Goal: Task Accomplishment & Management: Manage account settings

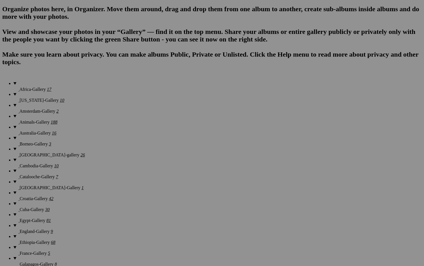
scroll to position [377, 0]
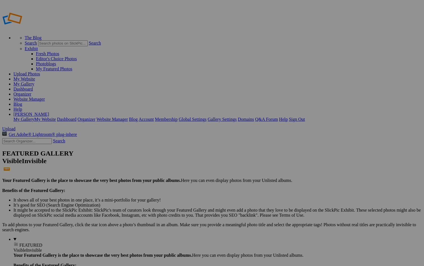
scroll to position [0, 0]
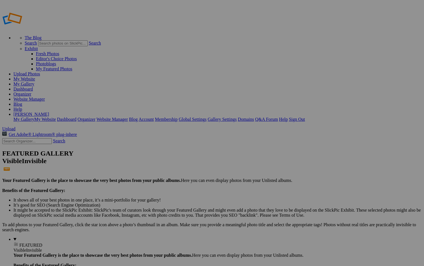
type input "[GEOGRAPHIC_DATA], [US_STATE]-Gallery"
click at [162, 161] on span "Create" at bounding box center [156, 163] width 12 height 5
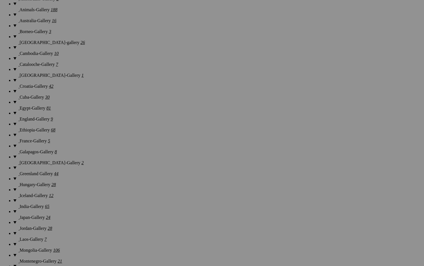
scroll to position [492, 0]
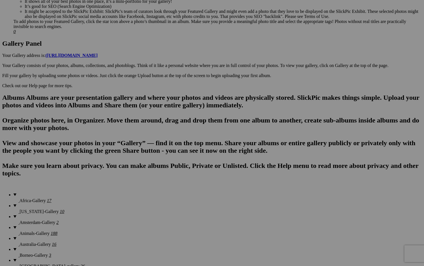
scroll to position [271, 0]
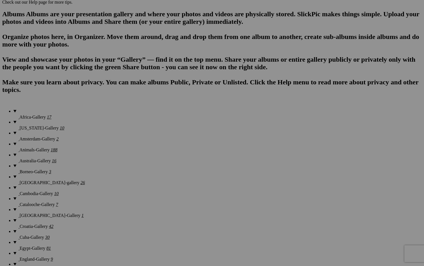
scroll to position [353, 0]
click at [179, 141] on input "Foothills Parkway, tennessee" at bounding box center [168, 144] width 61 height 6
type input "Foothills Parkway, Tennessee"
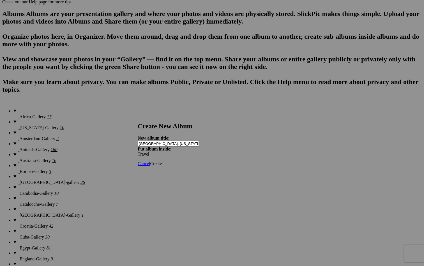
click at [162, 161] on span "Create" at bounding box center [156, 163] width 12 height 5
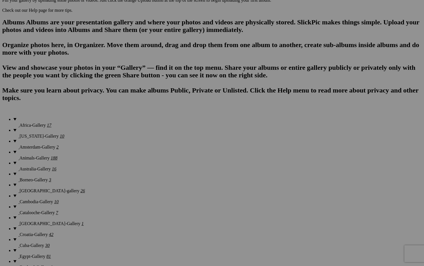
scroll to position [341, 0]
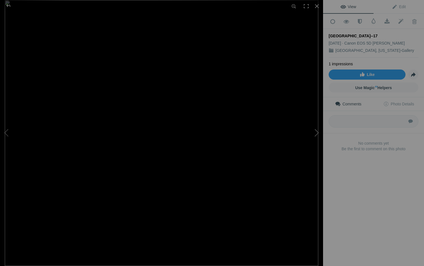
click at [318, 132] on button at bounding box center [302, 133] width 42 height 96
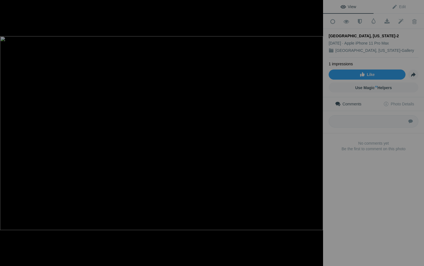
click at [318, 132] on button at bounding box center [302, 133] width 42 height 96
click at [316, 5] on div at bounding box center [317, 6] width 12 height 12
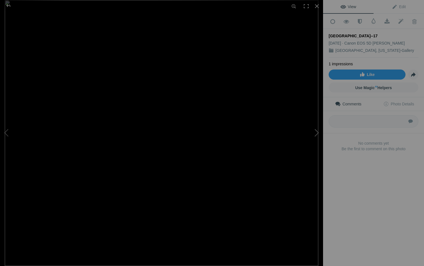
click at [316, 131] on button at bounding box center [302, 133] width 42 height 96
click at [317, 4] on div at bounding box center [317, 6] width 12 height 12
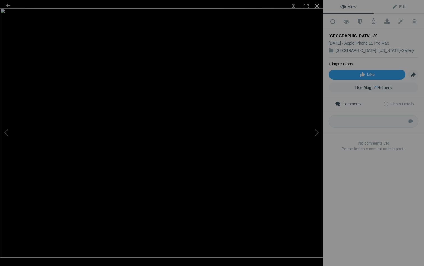
click at [317, 6] on div at bounding box center [317, 6] width 12 height 12
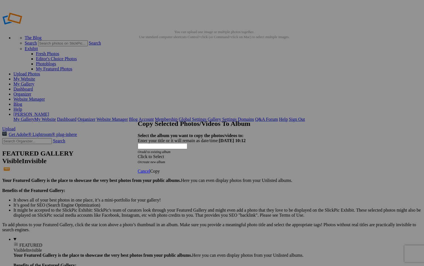
click at [138, 154] on span at bounding box center [138, 156] width 0 height 5
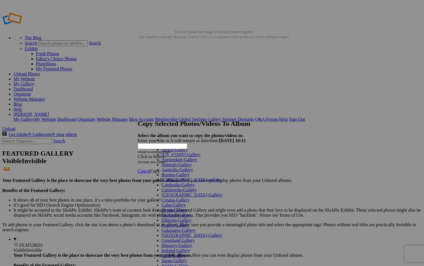
scroll to position [261, 0]
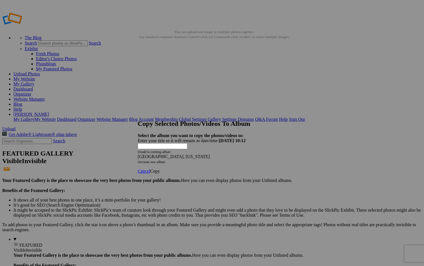
click at [160, 169] on link "Copy" at bounding box center [155, 171] width 10 height 5
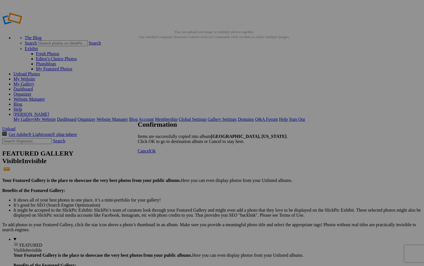
click at [150, 153] on span "Cancel" at bounding box center [144, 151] width 12 height 5
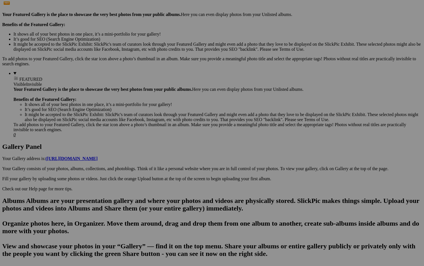
scroll to position [172, 0]
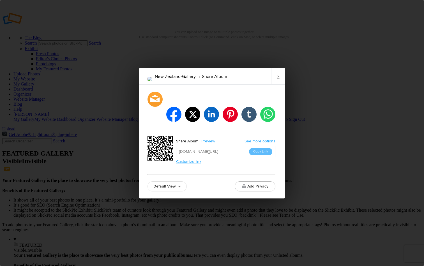
click at [240, 146] on input "https://slickpic.us/18493875dQDj" at bounding box center [225, 151] width 99 height 11
click at [257, 148] on button "Copy Link" at bounding box center [260, 151] width 23 height 7
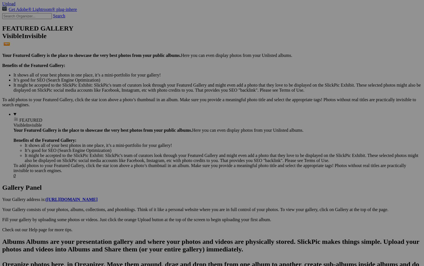
scroll to position [127, 0]
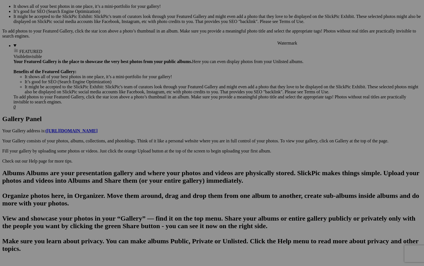
scroll to position [201, 0]
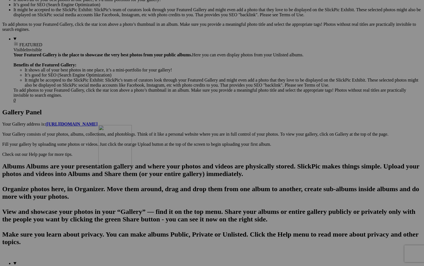
drag, startPoint x: 354, startPoint y: 39, endPoint x: 179, endPoint y: 174, distance: 220.1
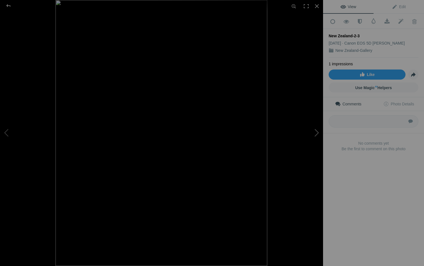
click at [316, 132] on button at bounding box center [302, 133] width 42 height 96
click at [9, 132] on button at bounding box center [21, 133] width 42 height 96
click at [316, 132] on button at bounding box center [302, 133] width 42 height 96
click at [4, 132] on button at bounding box center [21, 133] width 42 height 96
click at [317, 7] on div at bounding box center [317, 6] width 12 height 12
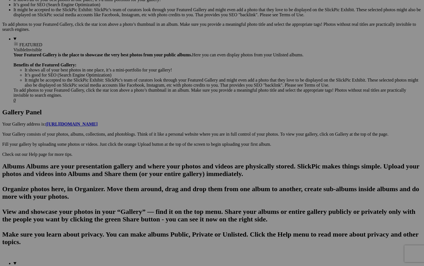
click at [175, 170] on span "Yes" at bounding box center [171, 169] width 6 height 5
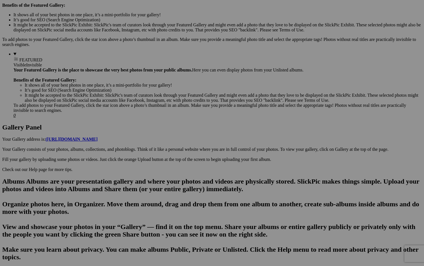
scroll to position [186, 0]
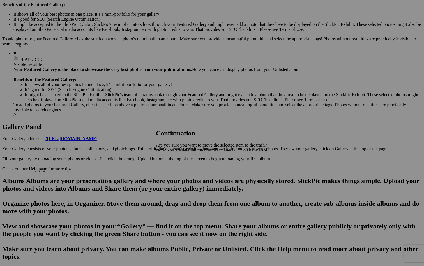
click at [175, 171] on span "Yes" at bounding box center [171, 169] width 6 height 5
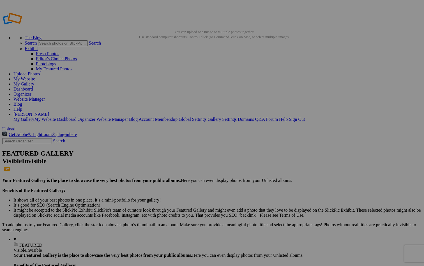
scroll to position [0, 0]
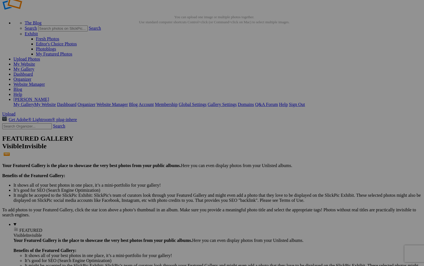
scroll to position [19, 0]
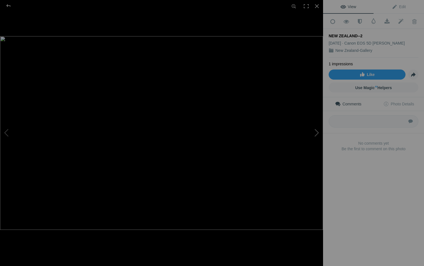
click at [317, 130] on button at bounding box center [302, 133] width 42 height 96
click at [4, 131] on button at bounding box center [21, 133] width 42 height 96
click at [317, 5] on div at bounding box center [317, 6] width 12 height 12
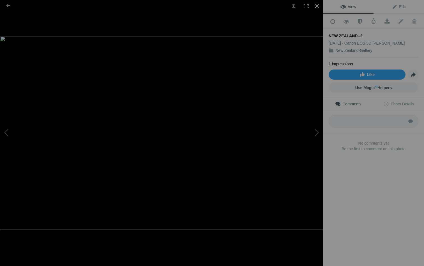
click at [316, 5] on div at bounding box center [317, 6] width 12 height 12
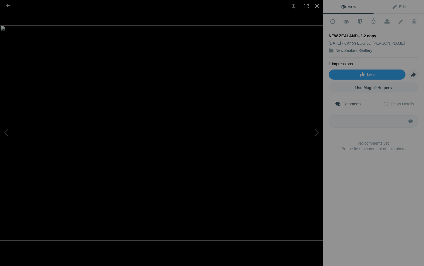
click at [316, 6] on div at bounding box center [317, 6] width 12 height 12
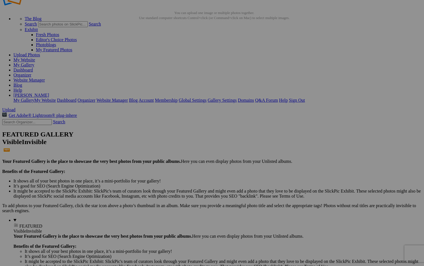
click at [175, 170] on link "Yes" at bounding box center [171, 169] width 6 height 5
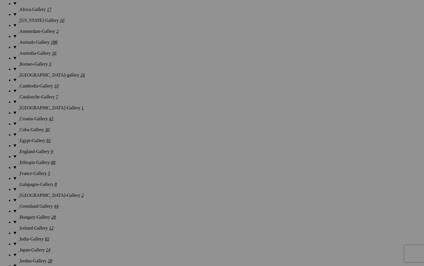
scroll to position [460, 0]
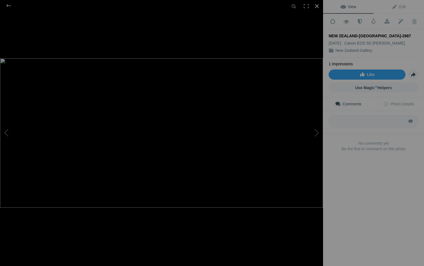
click at [316, 6] on div at bounding box center [317, 6] width 12 height 12
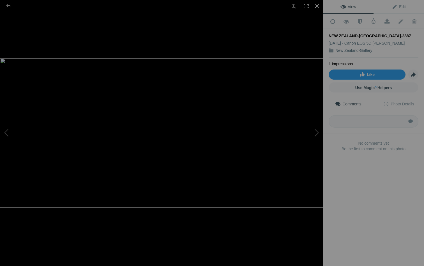
click at [316, 7] on div at bounding box center [317, 6] width 12 height 12
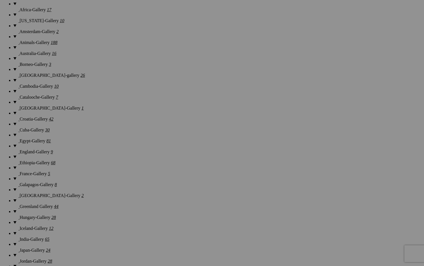
click at [175, 169] on span "Yes" at bounding box center [171, 169] width 6 height 5
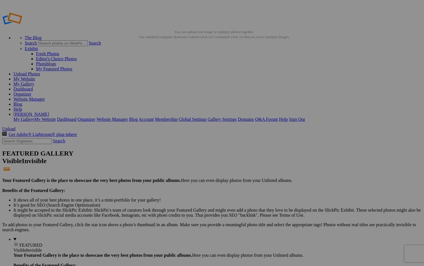
scroll to position [17, 0]
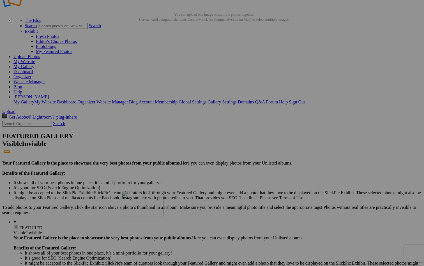
drag, startPoint x: 202, startPoint y: 71, endPoint x: 202, endPoint y: 240, distance: 169.1
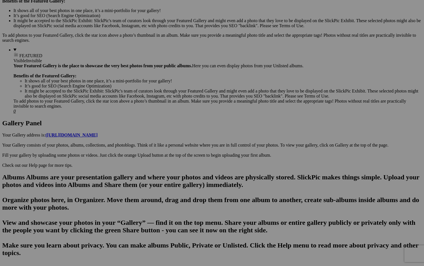
scroll to position [191, 0]
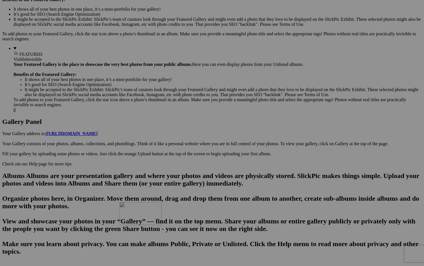
drag, startPoint x: 201, startPoint y: 117, endPoint x: 200, endPoint y: 251, distance: 134.3
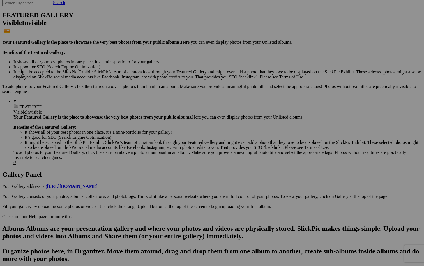
scroll to position [143, 0]
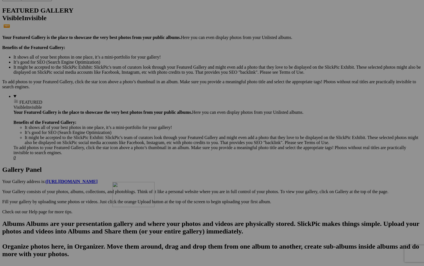
drag, startPoint x: 208, startPoint y: 83, endPoint x: 192, endPoint y: 228, distance: 146.1
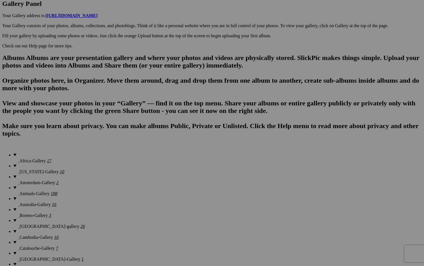
scroll to position [311, 0]
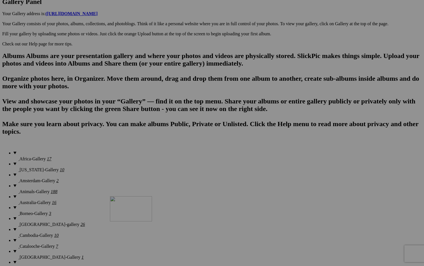
drag, startPoint x: 202, startPoint y: 63, endPoint x: 191, endPoint y: 245, distance: 182.1
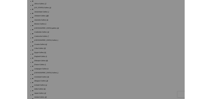
scroll to position [460, 0]
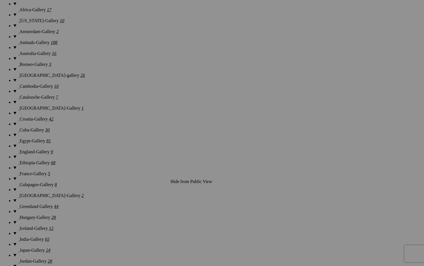
drag, startPoint x: 191, startPoint y: 245, endPoint x: 191, endPoint y: 192, distance: 53.6
drag, startPoint x: 209, startPoint y: 58, endPoint x: 183, endPoint y: 198, distance: 142.5
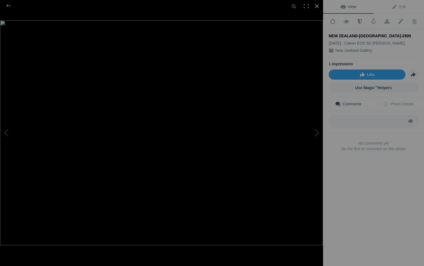
click at [316, 3] on div at bounding box center [317, 6] width 12 height 12
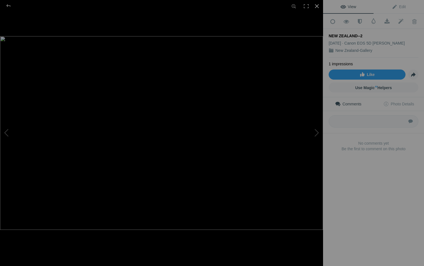
click at [316, 8] on div at bounding box center [317, 6] width 12 height 12
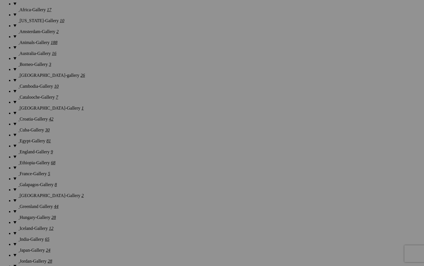
click at [175, 172] on span "Yes" at bounding box center [171, 169] width 6 height 5
